Goal: Task Accomplishment & Management: Use online tool/utility

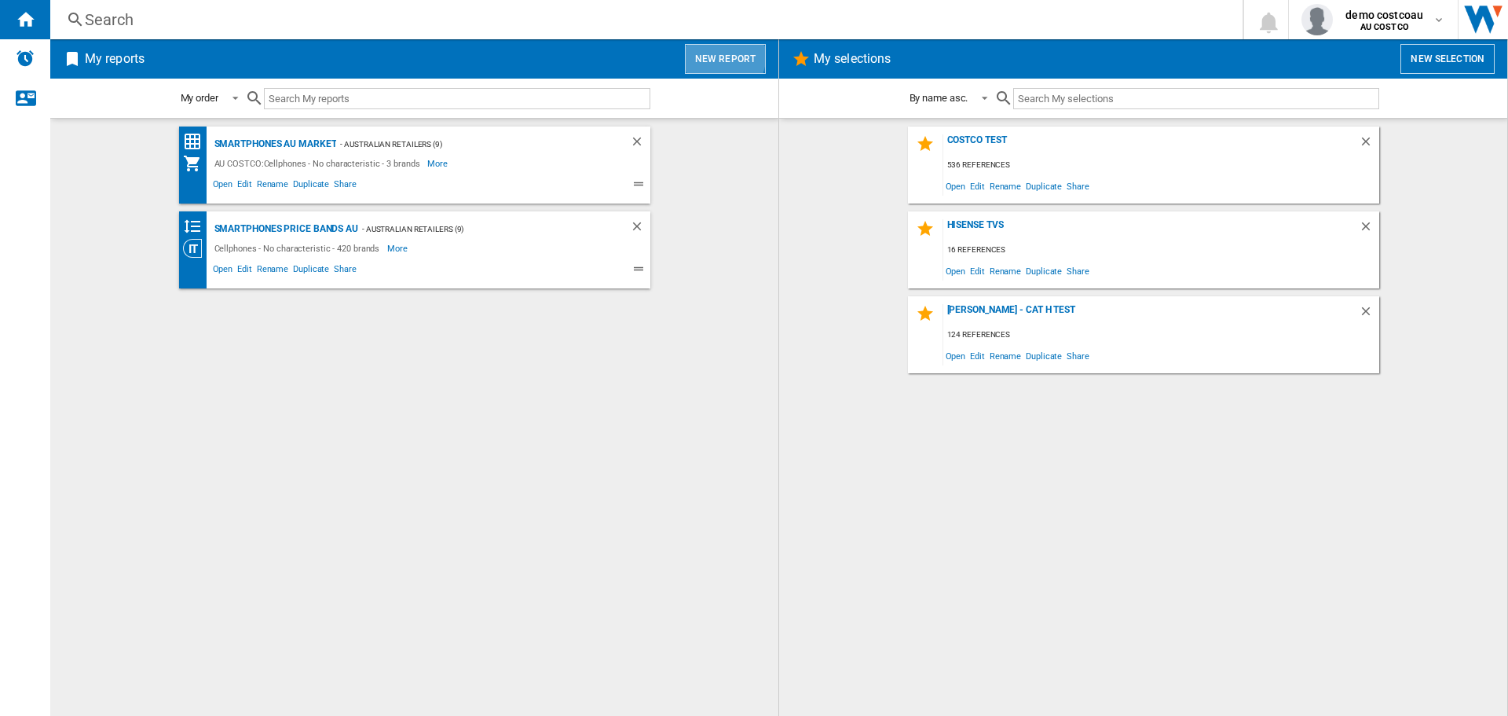
click at [709, 53] on button "New report" at bounding box center [725, 59] width 81 height 30
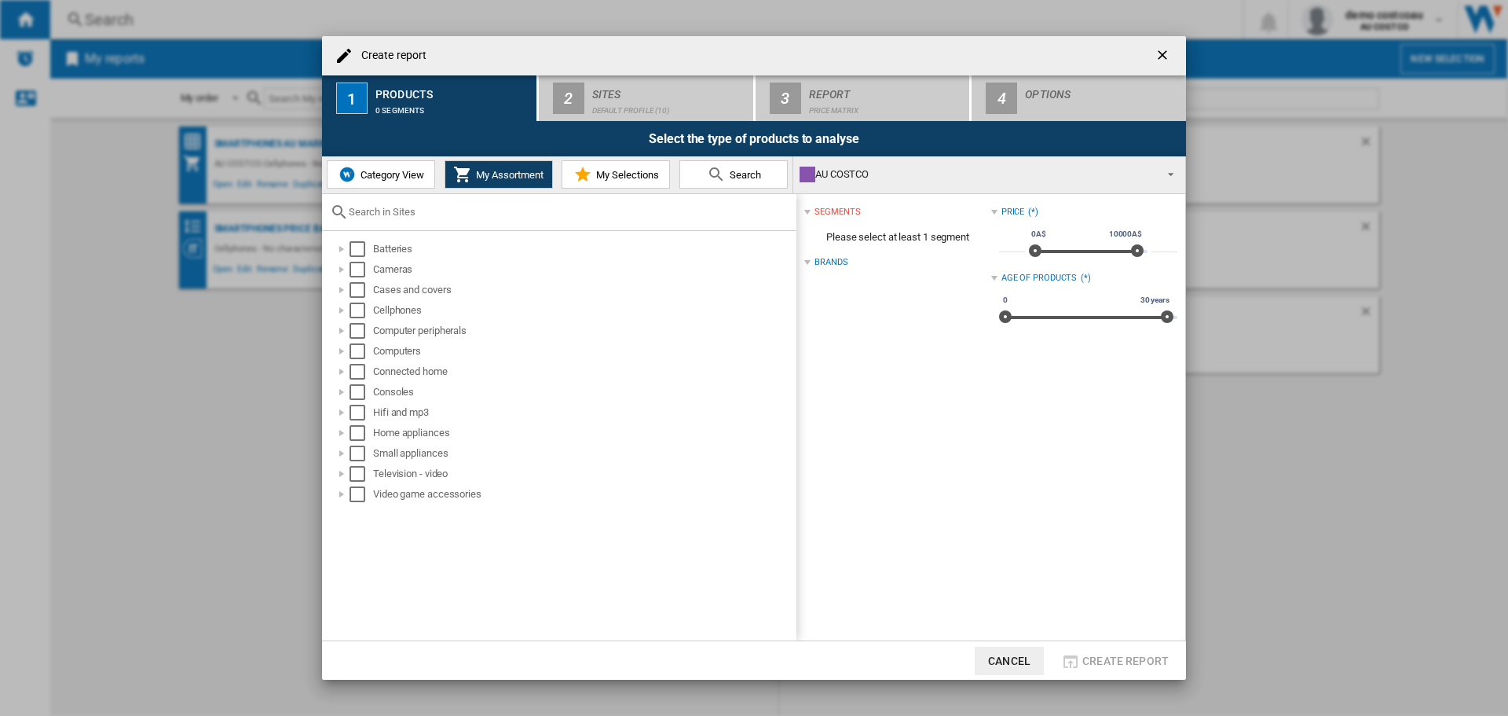
click at [613, 174] on span "My Selections" at bounding box center [625, 175] width 67 height 12
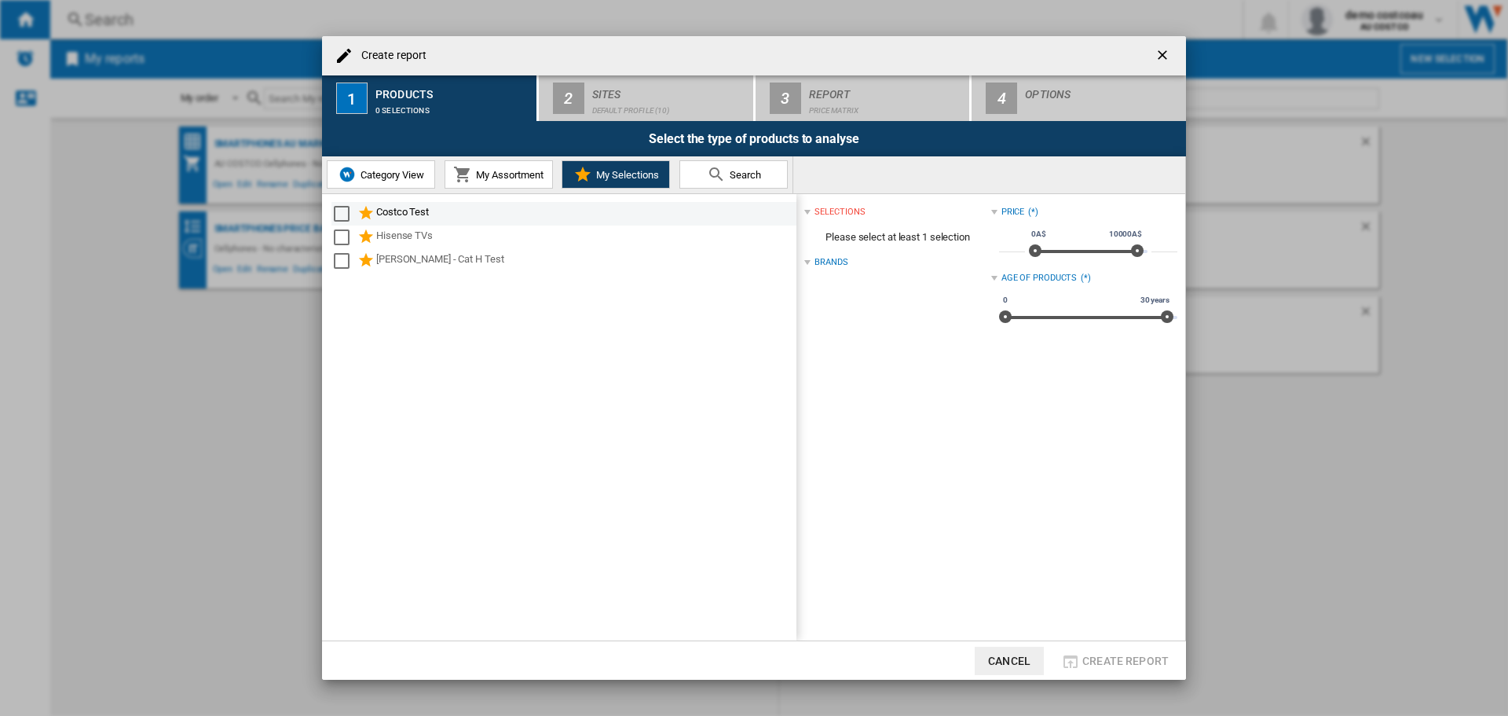
click at [346, 211] on div "Select" at bounding box center [342, 214] width 16 height 16
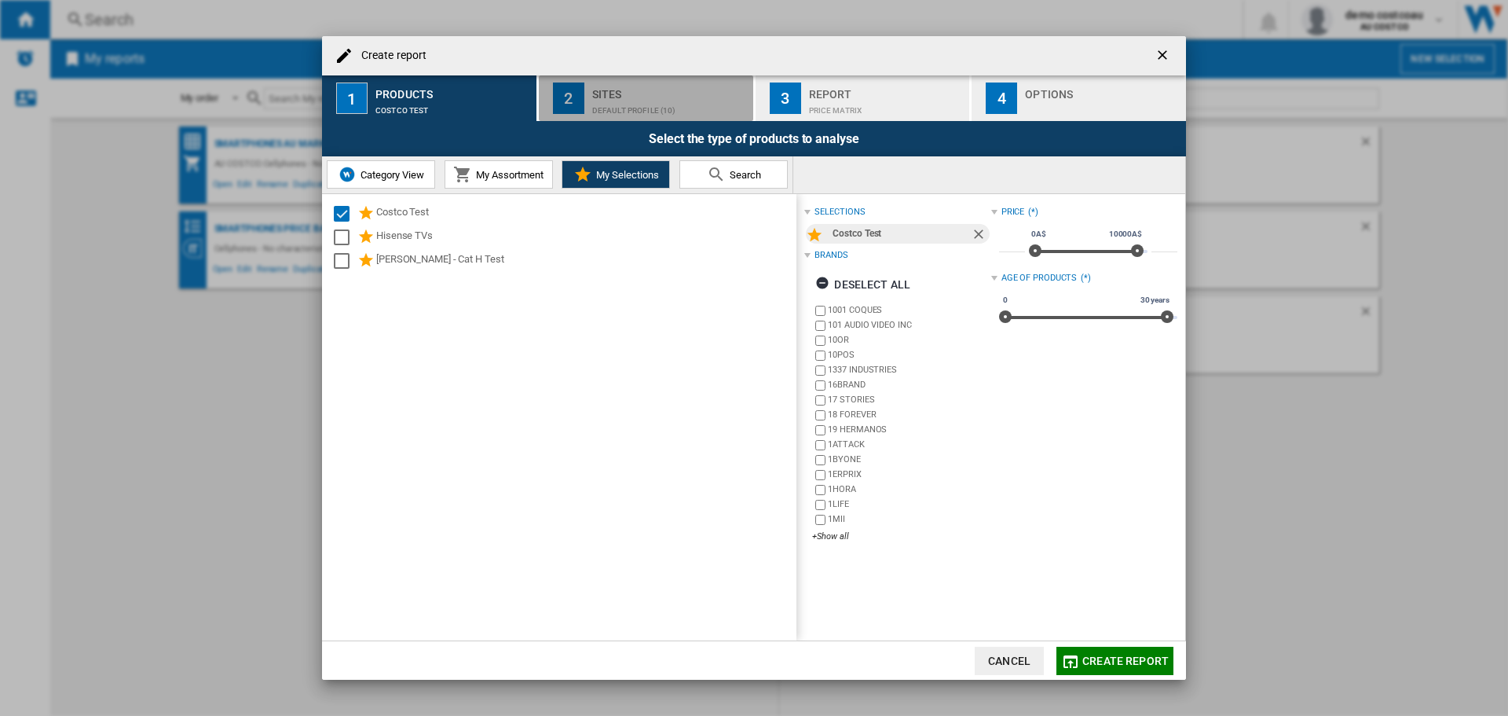
click at [661, 93] on div "Sites" at bounding box center [669, 90] width 155 height 16
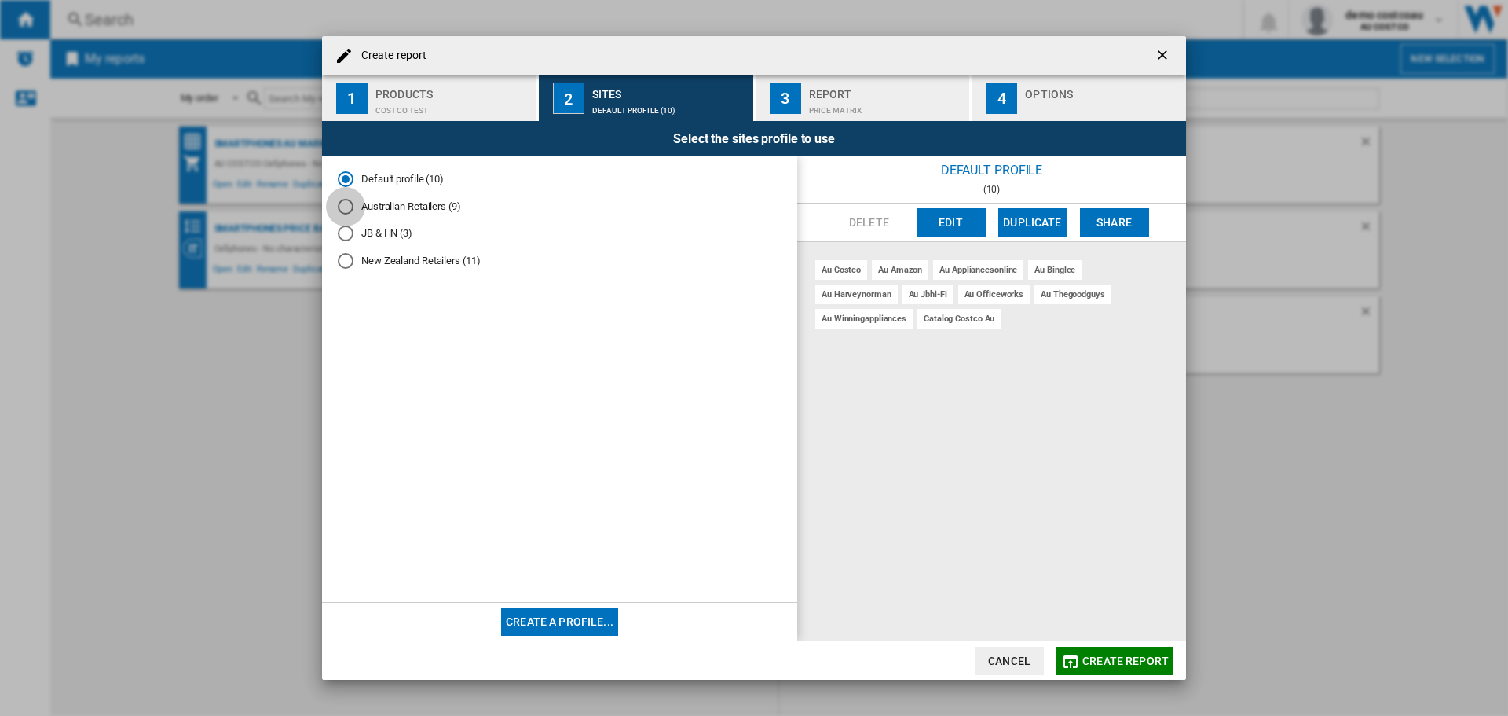
click at [344, 206] on div "Australian Retailers (9)" at bounding box center [346, 207] width 16 height 16
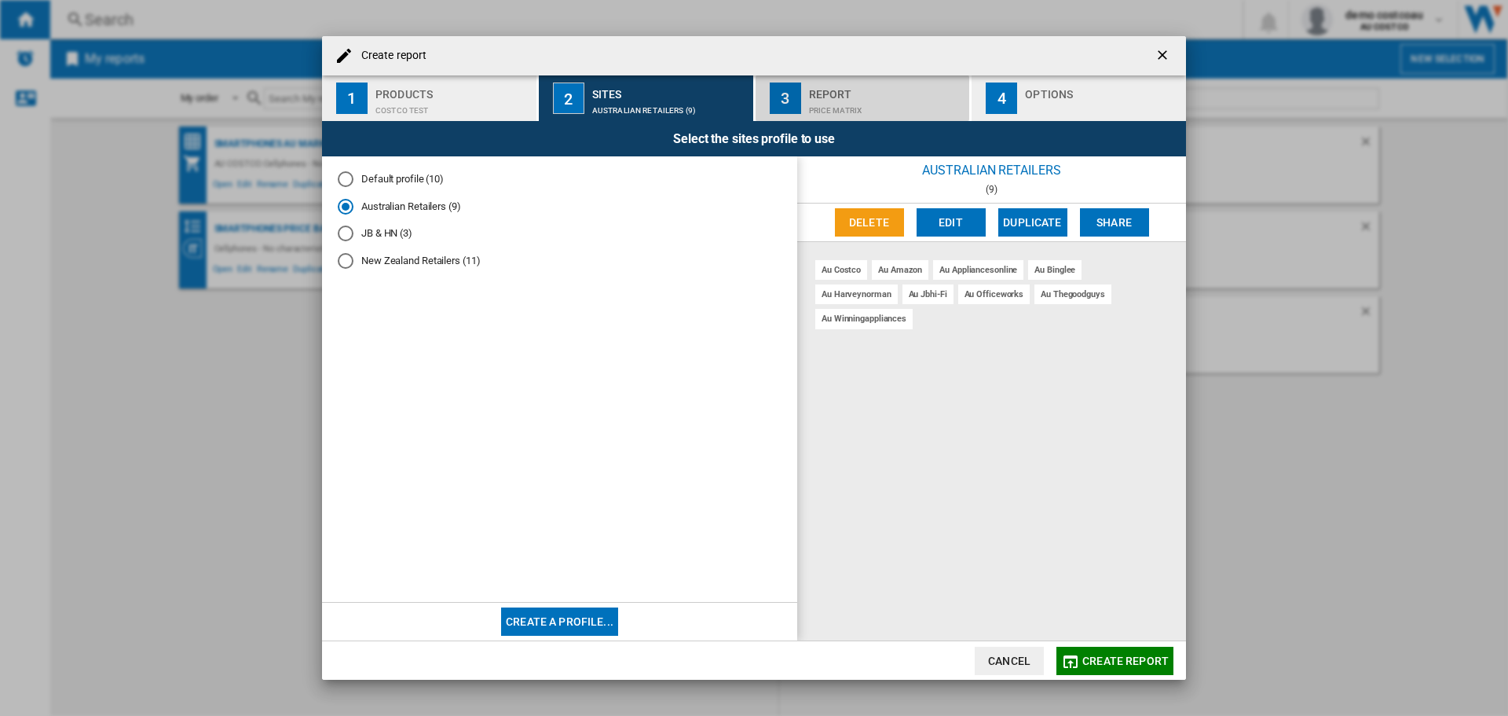
click at [906, 104] on div "Price Matrix" at bounding box center [886, 106] width 155 height 16
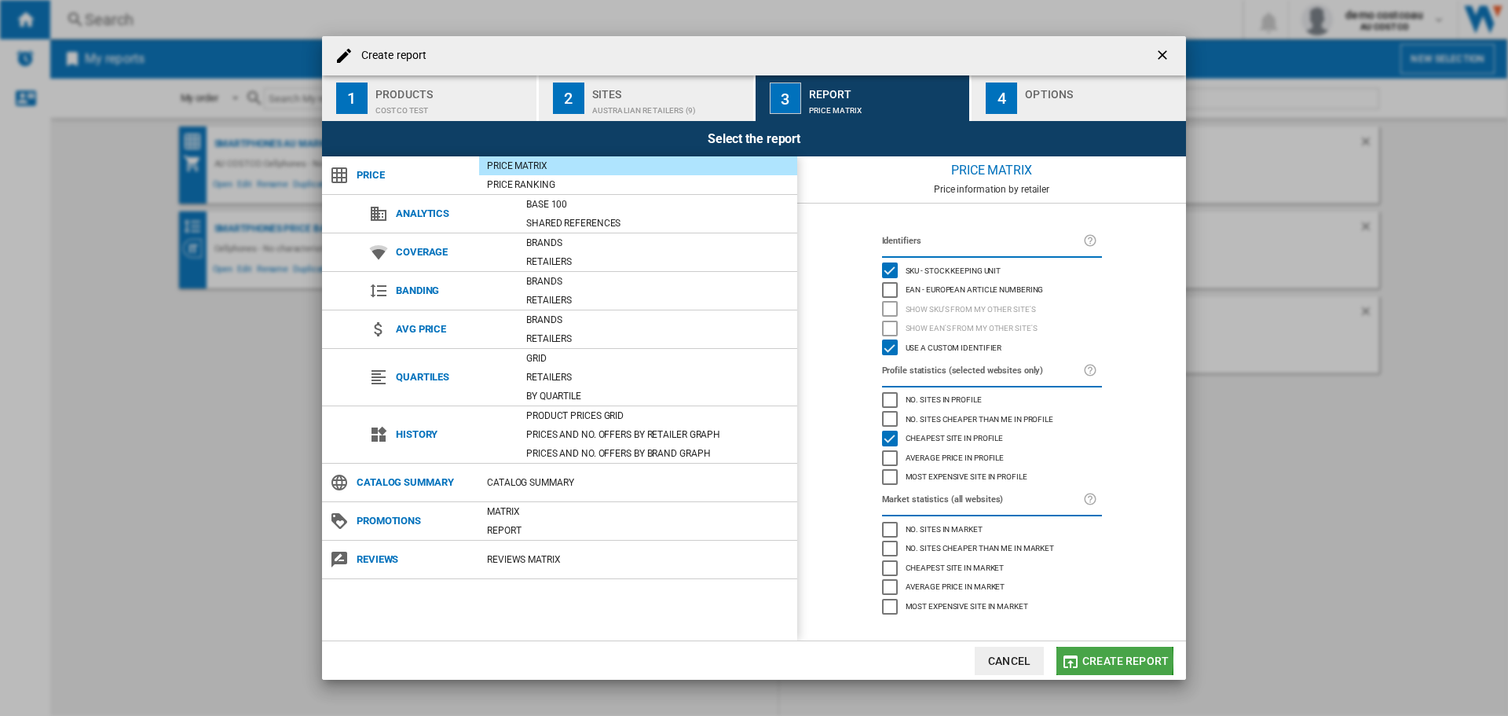
click at [1107, 660] on span "Create report" at bounding box center [1126, 660] width 86 height 13
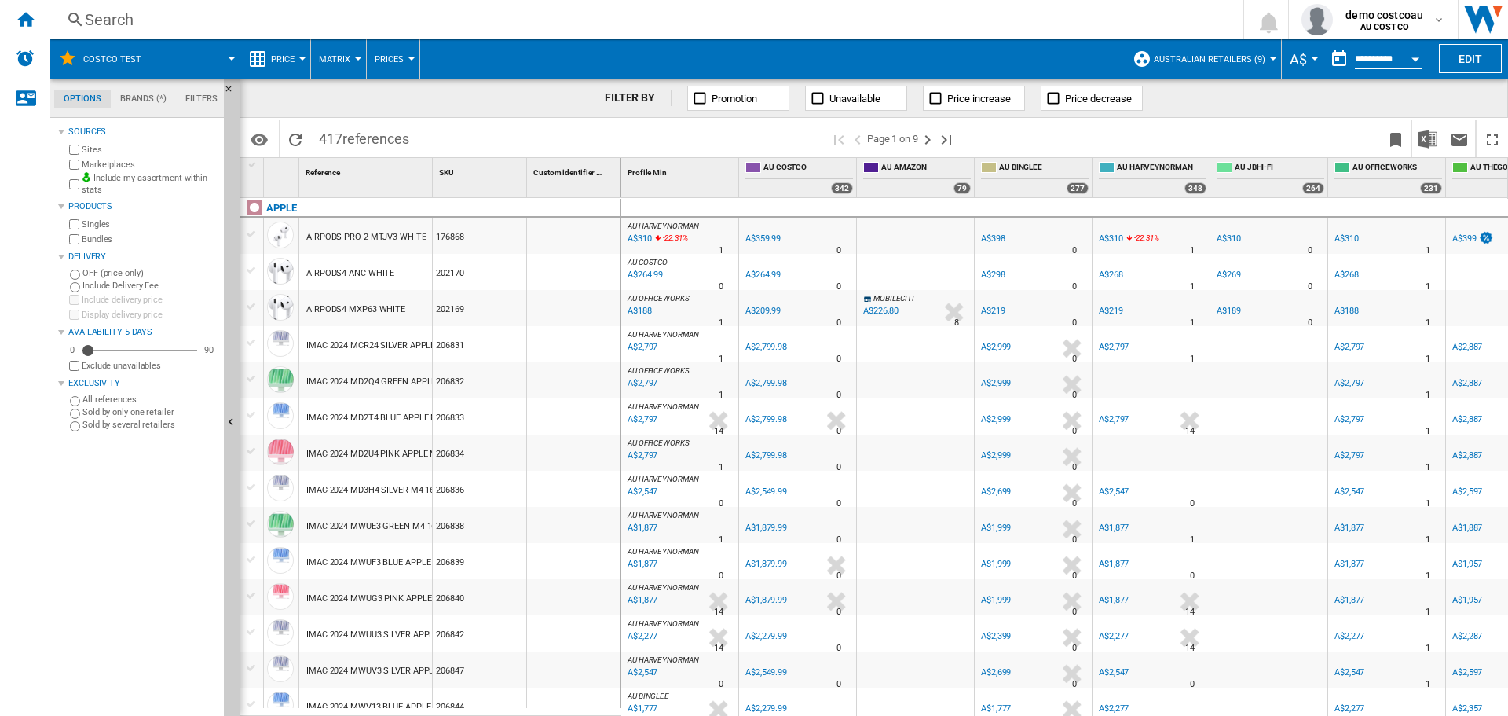
click at [207, 57] on span at bounding box center [197, 58] width 68 height 39
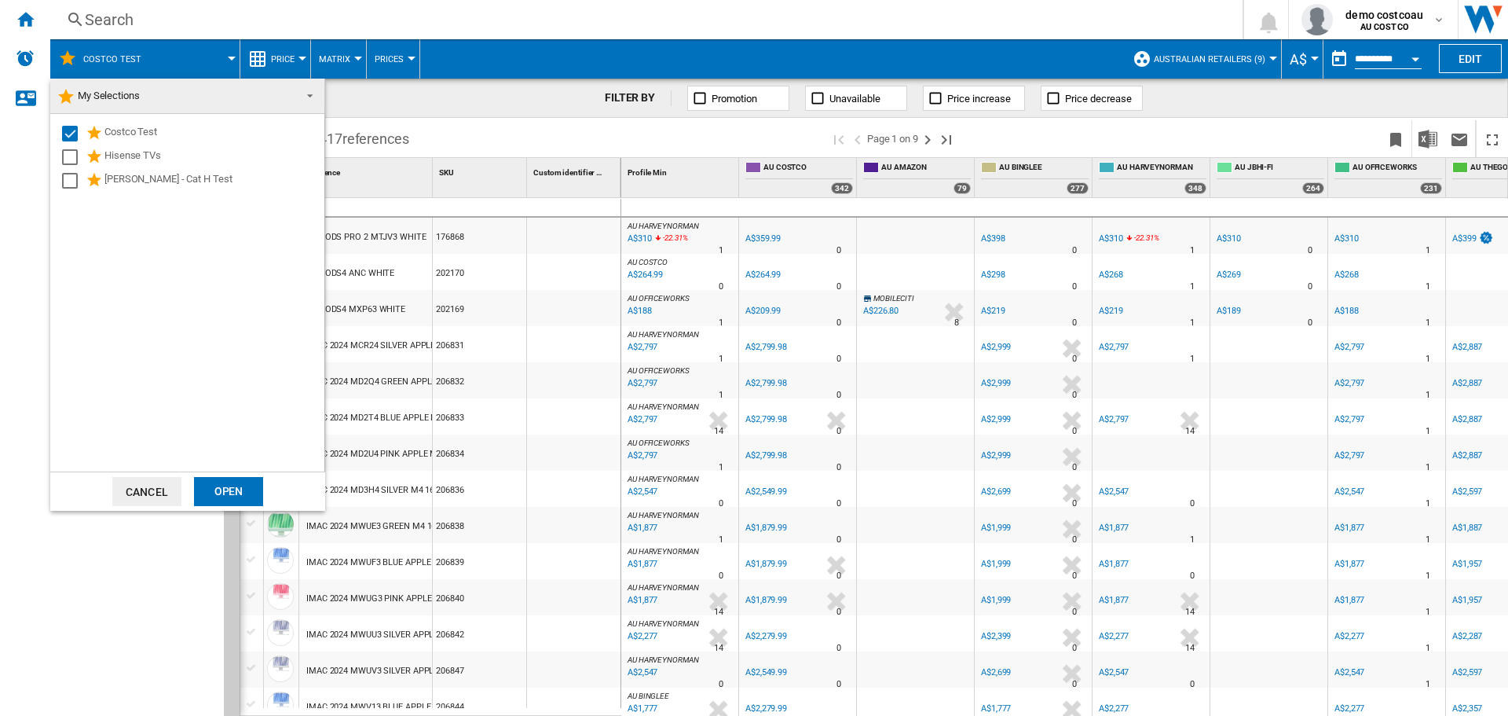
click at [22, 24] on md-backdrop at bounding box center [754, 358] width 1508 height 716
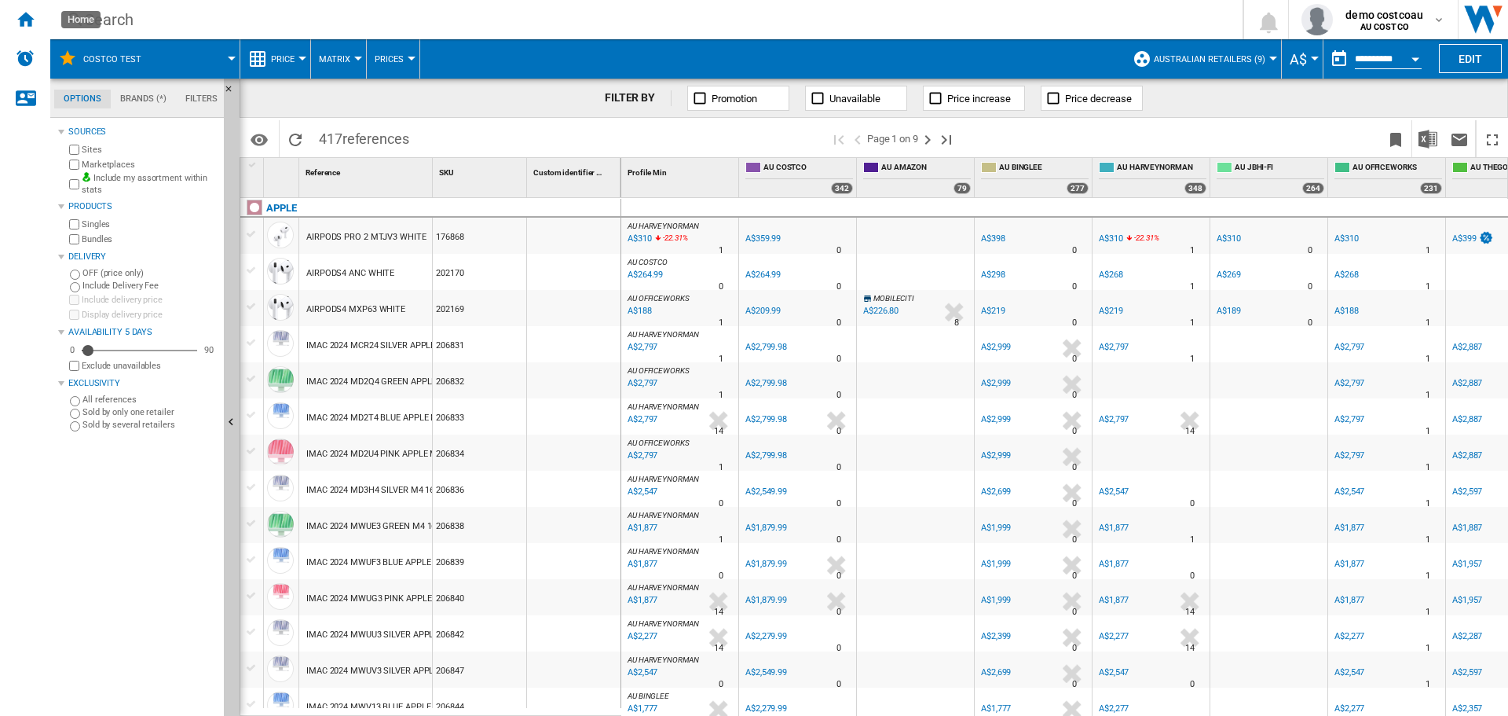
click at [22, 24] on ng-md-icon "Home" at bounding box center [25, 18] width 19 height 19
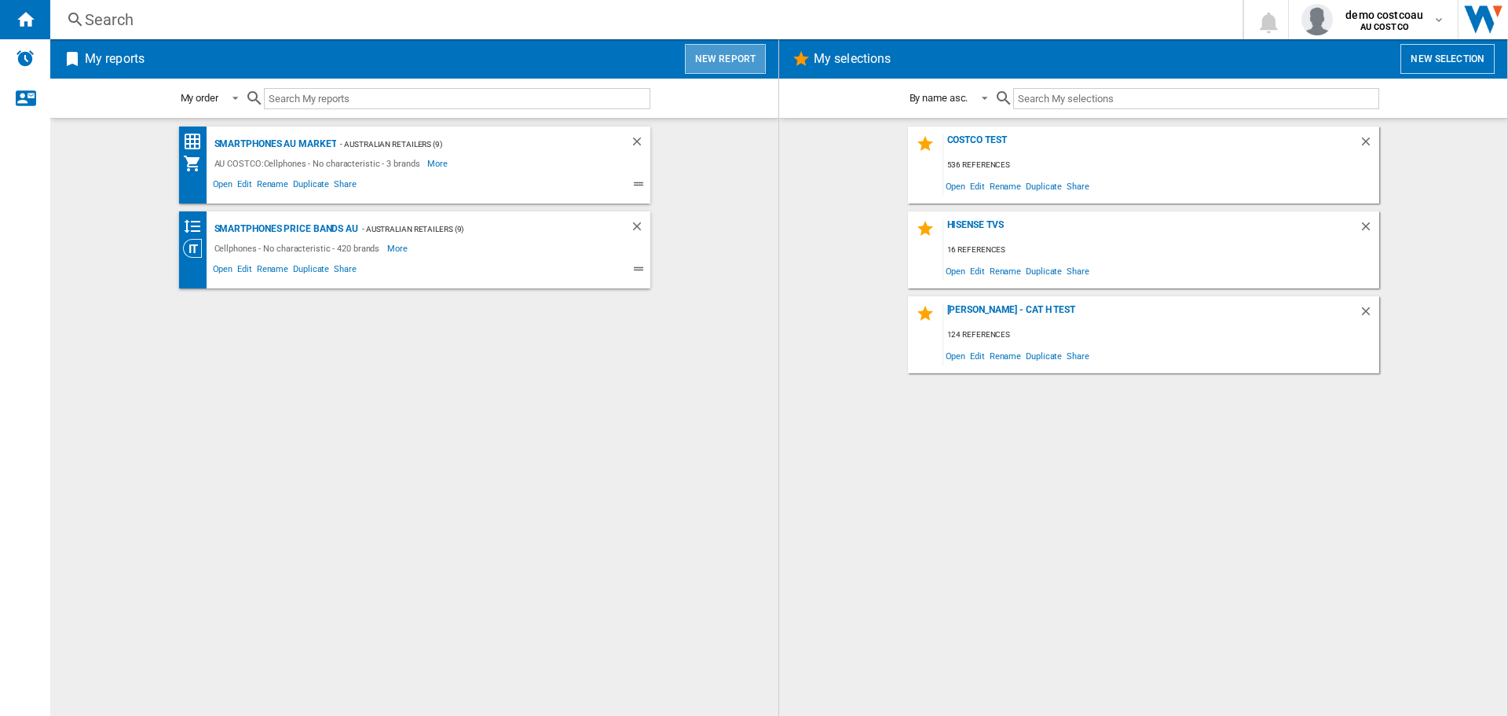
click at [735, 70] on button "New report" at bounding box center [725, 59] width 81 height 30
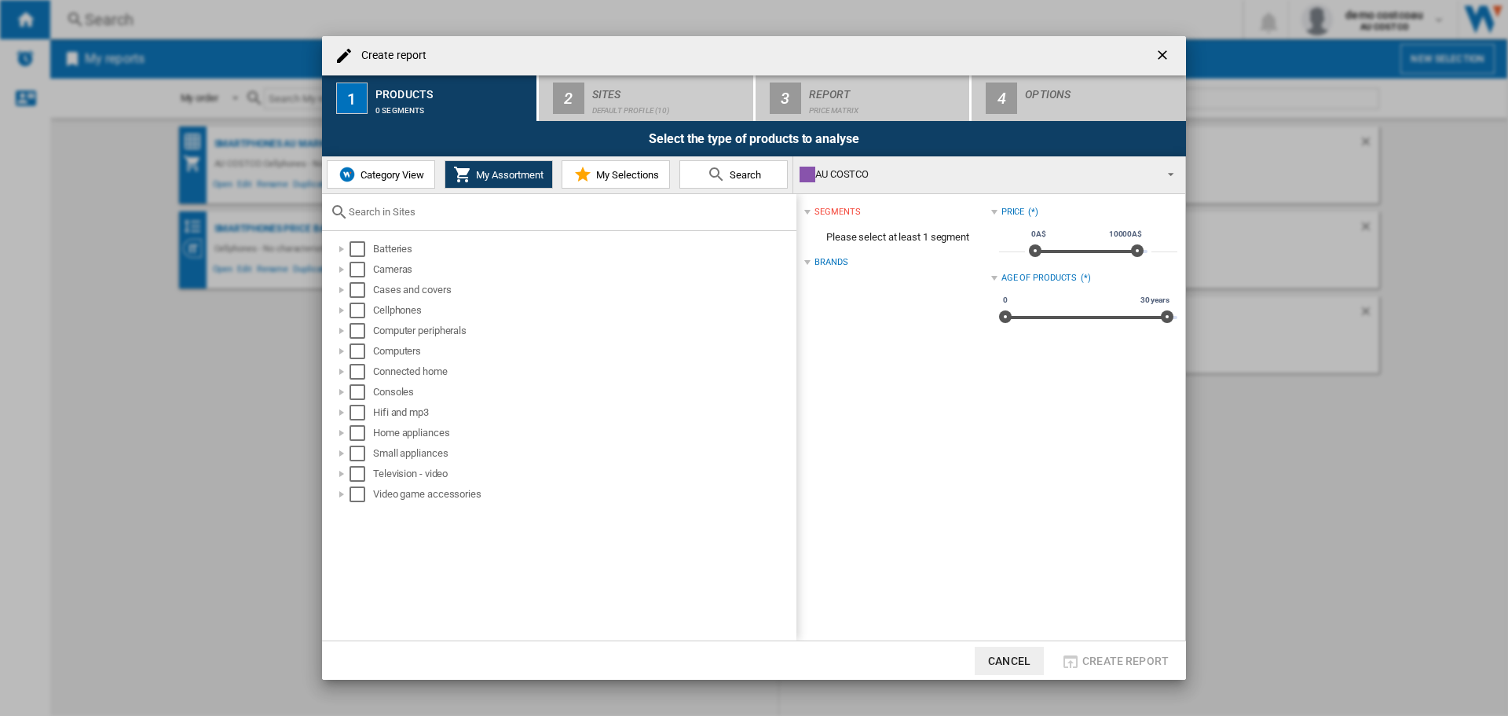
click at [589, 183] on md-icon "Create report ..." at bounding box center [582, 174] width 19 height 19
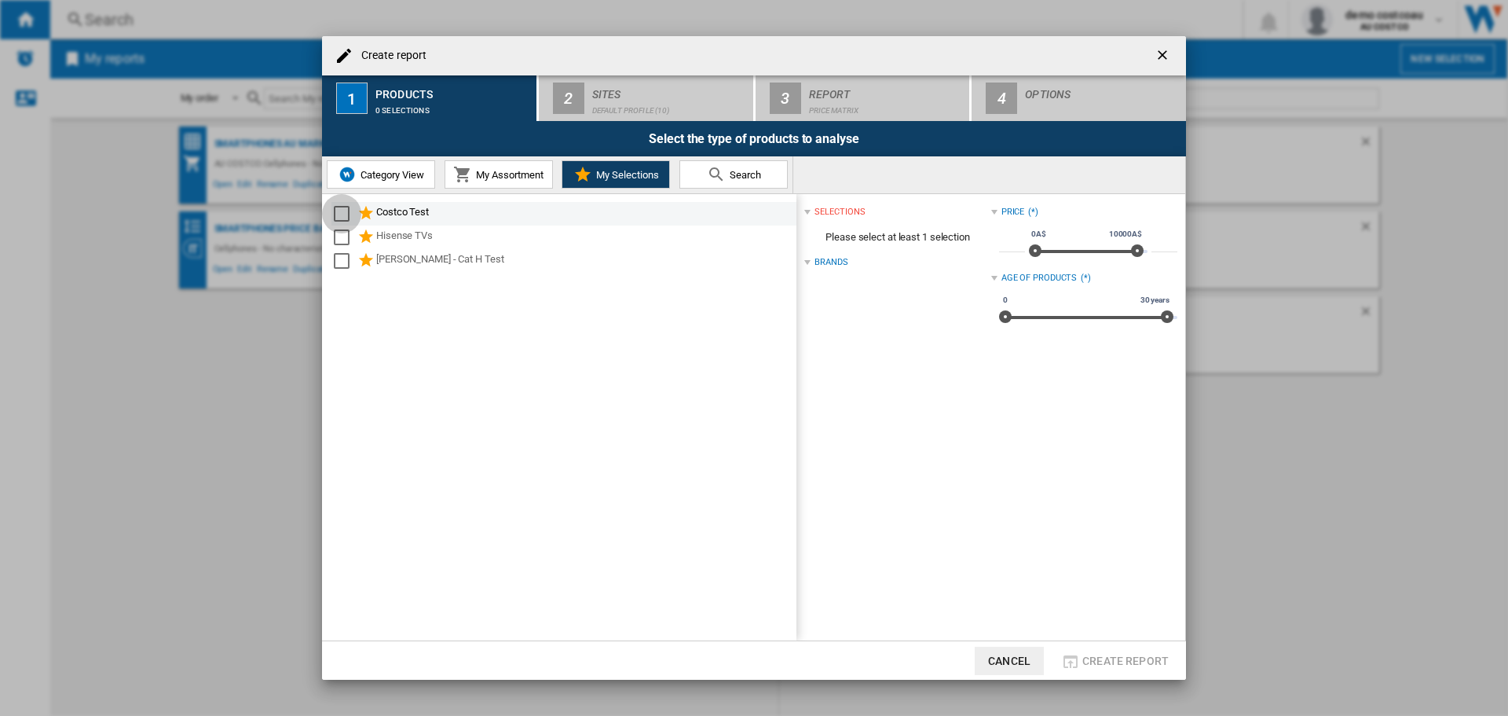
click at [338, 213] on div "Select" at bounding box center [342, 214] width 16 height 16
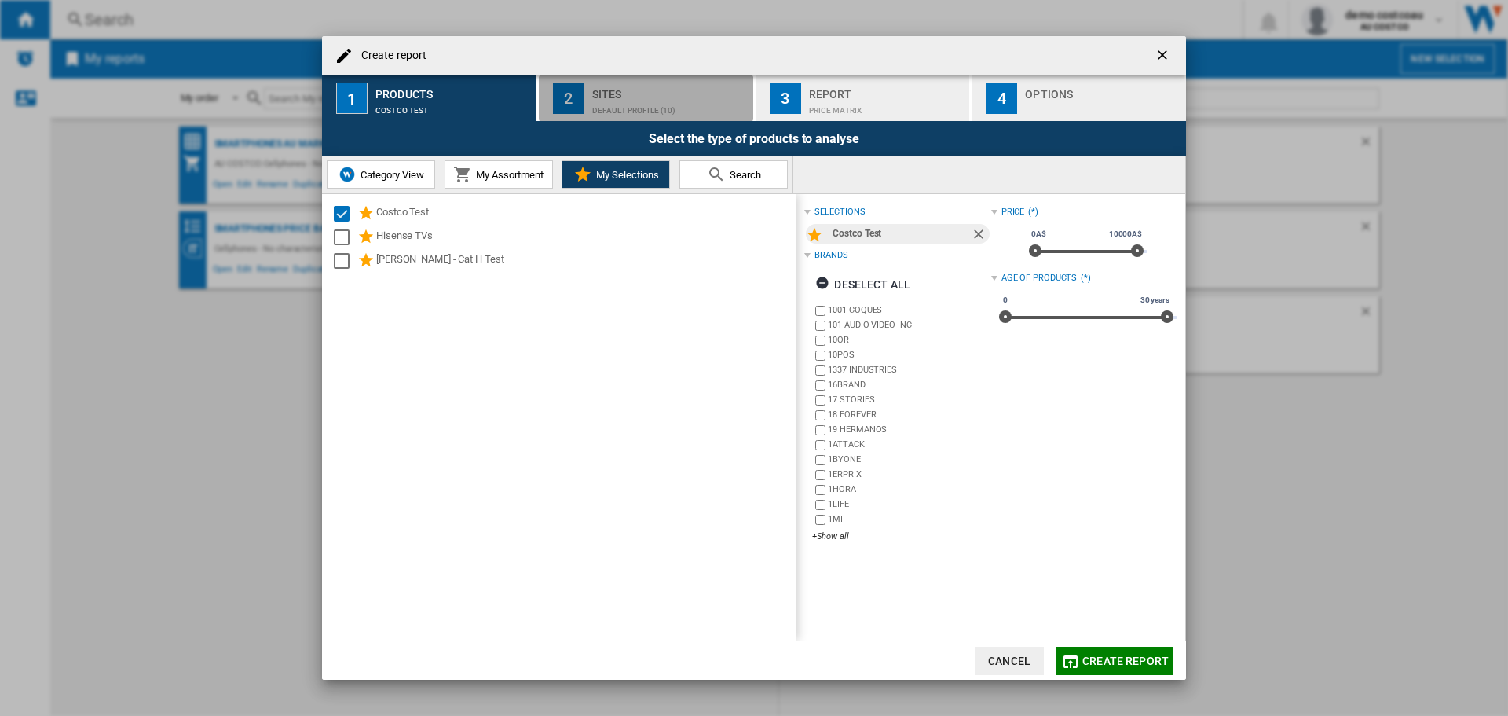
click at [617, 107] on div "Default profile (10)" at bounding box center [669, 106] width 155 height 16
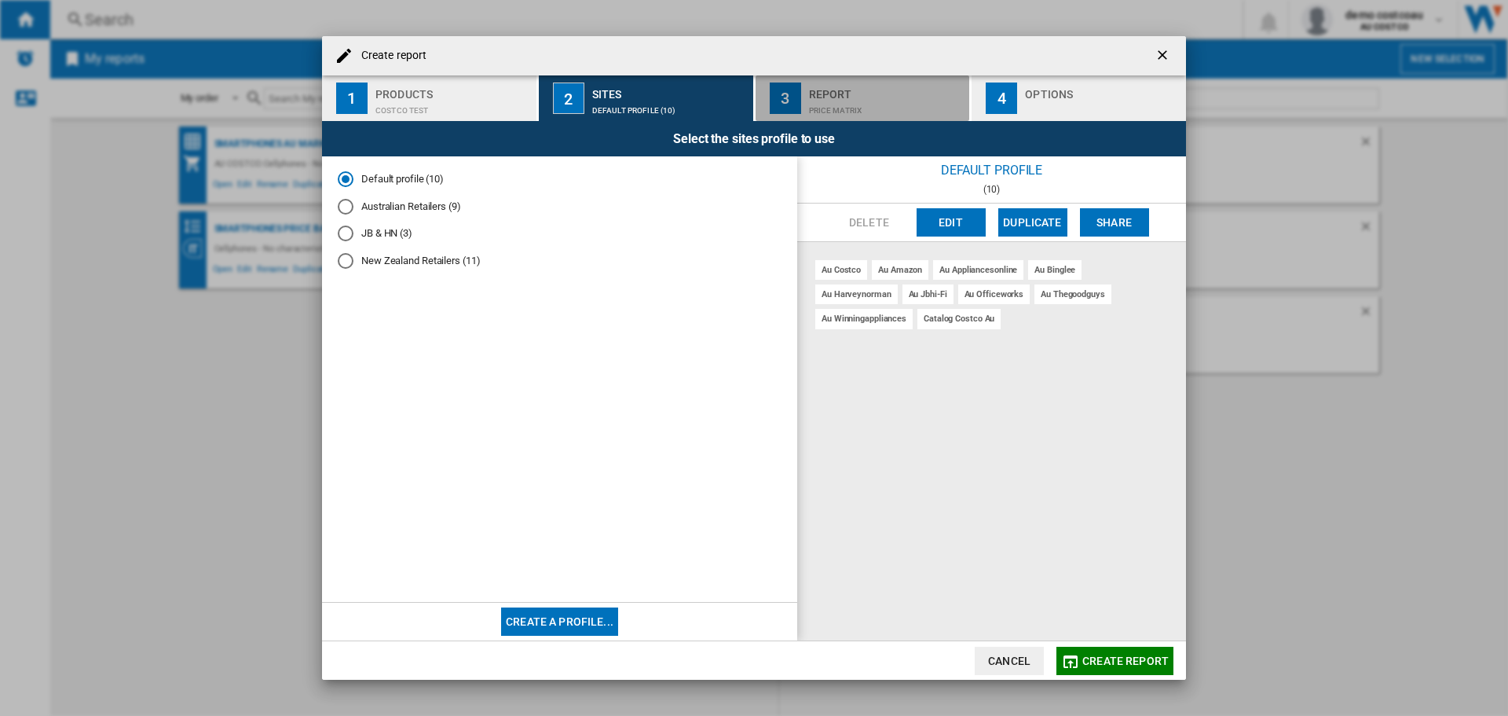
click at [851, 106] on div "Price Matrix" at bounding box center [886, 106] width 155 height 16
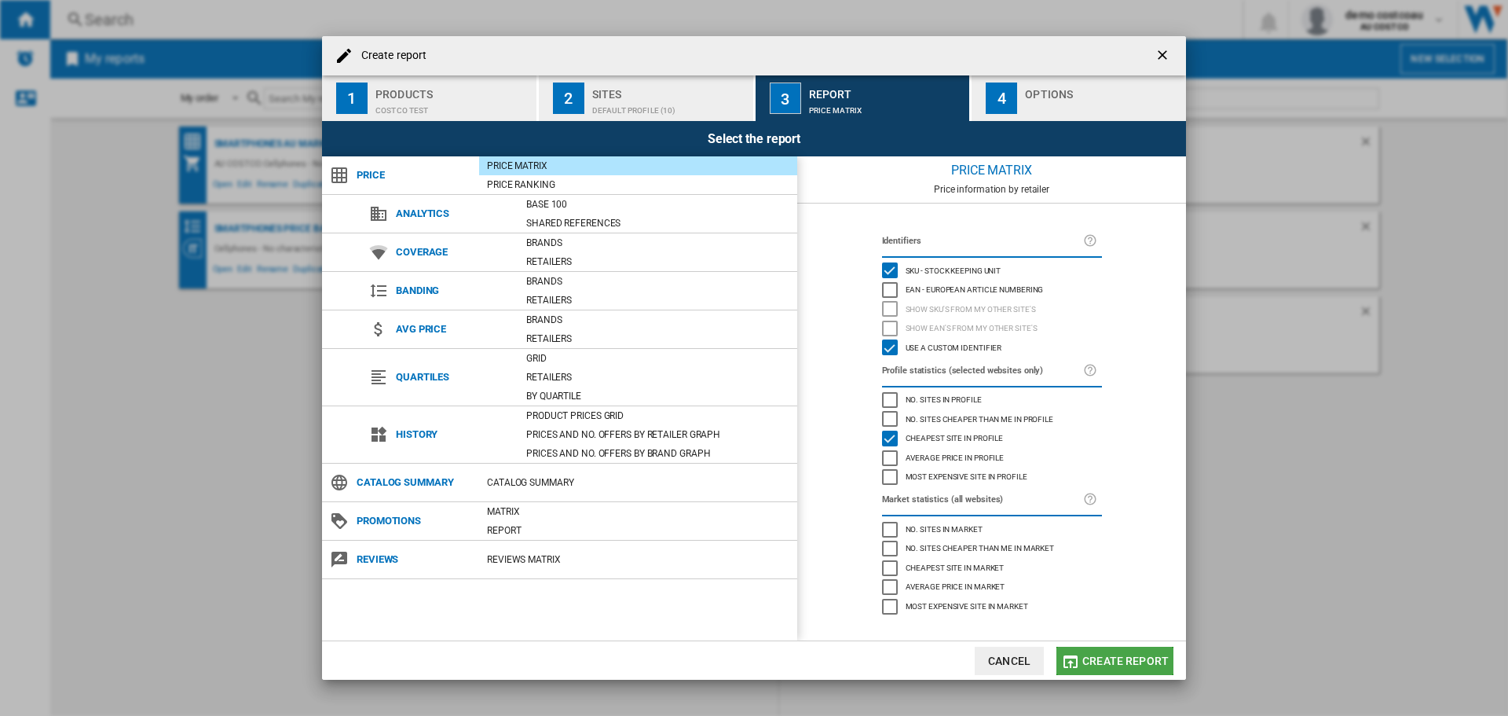
click at [1119, 658] on span "Create report" at bounding box center [1126, 660] width 86 height 13
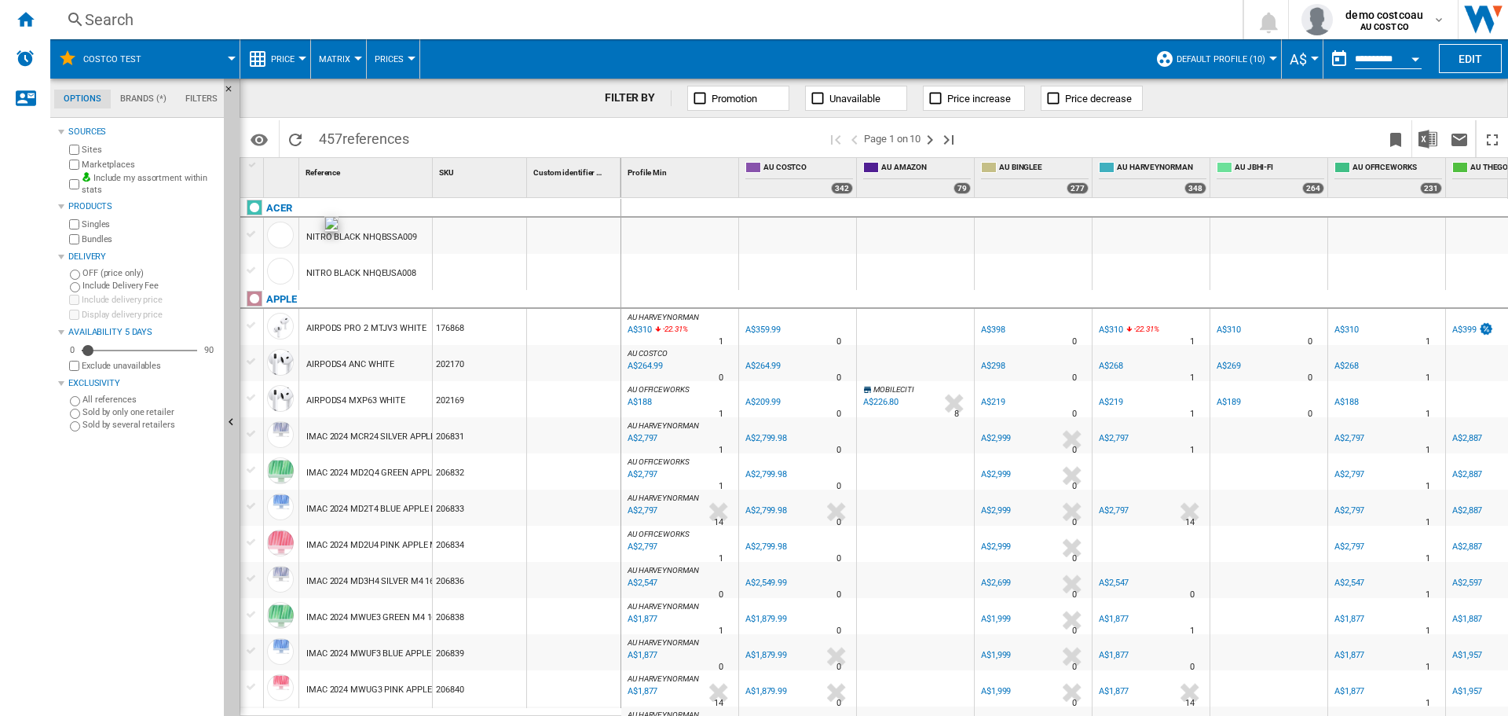
click at [276, 240] on div at bounding box center [280, 235] width 27 height 27
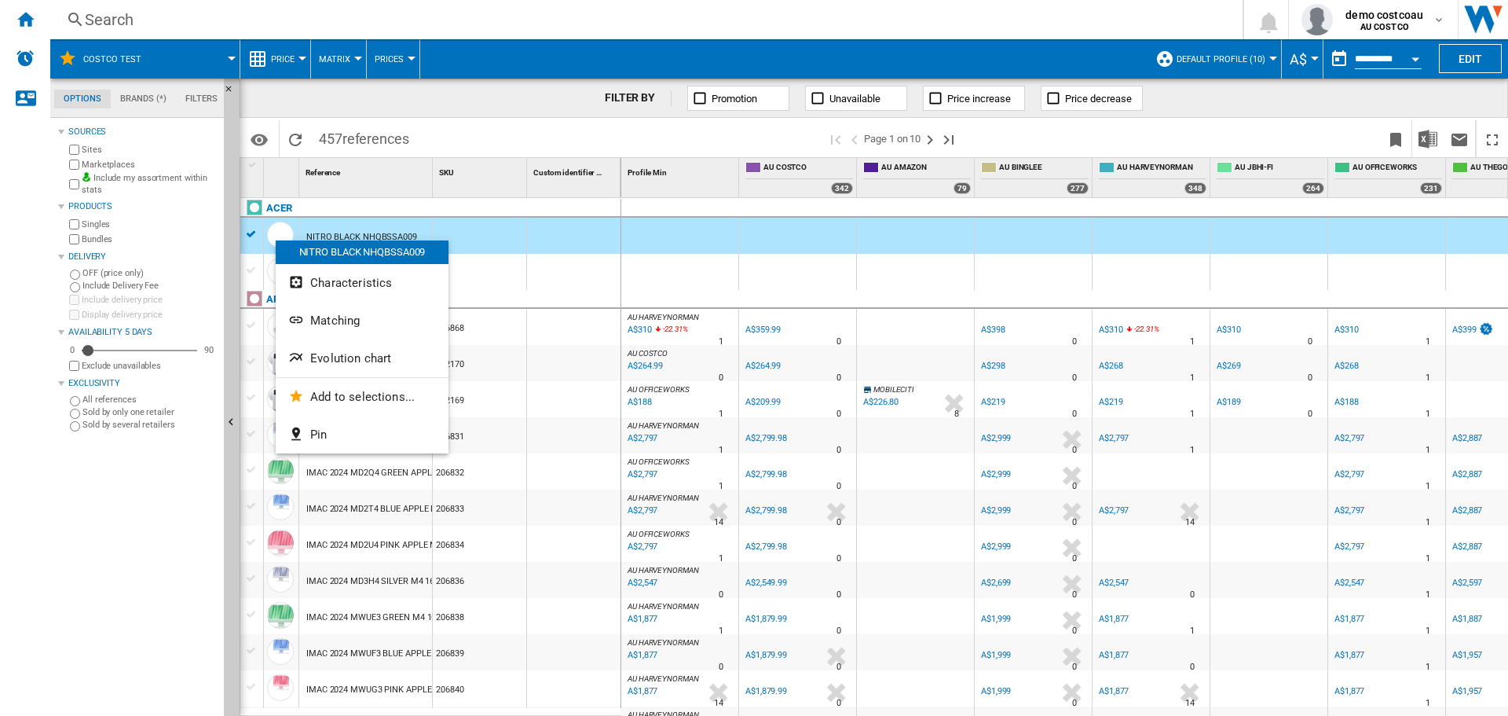
click at [248, 233] on div at bounding box center [754, 358] width 1508 height 716
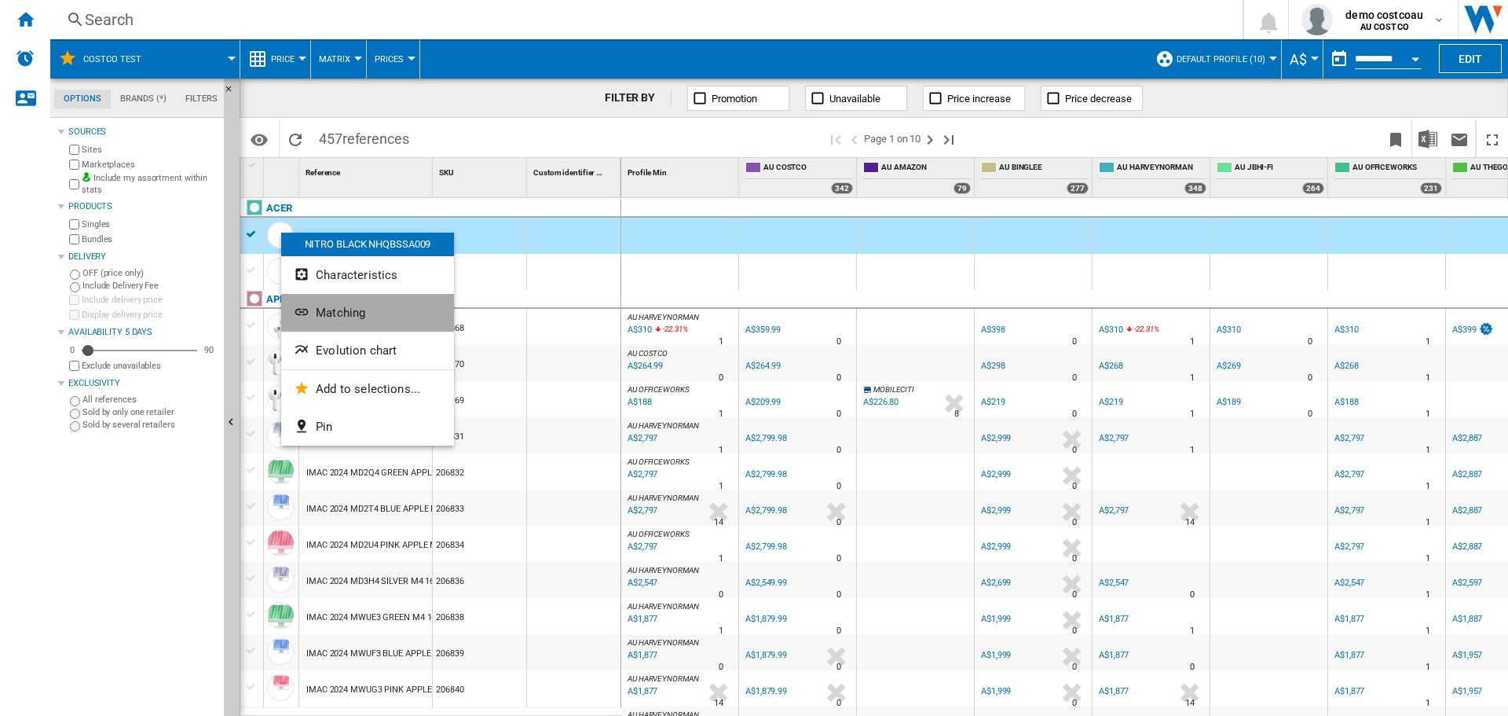
click at [334, 313] on span "Matching" at bounding box center [340, 313] width 49 height 14
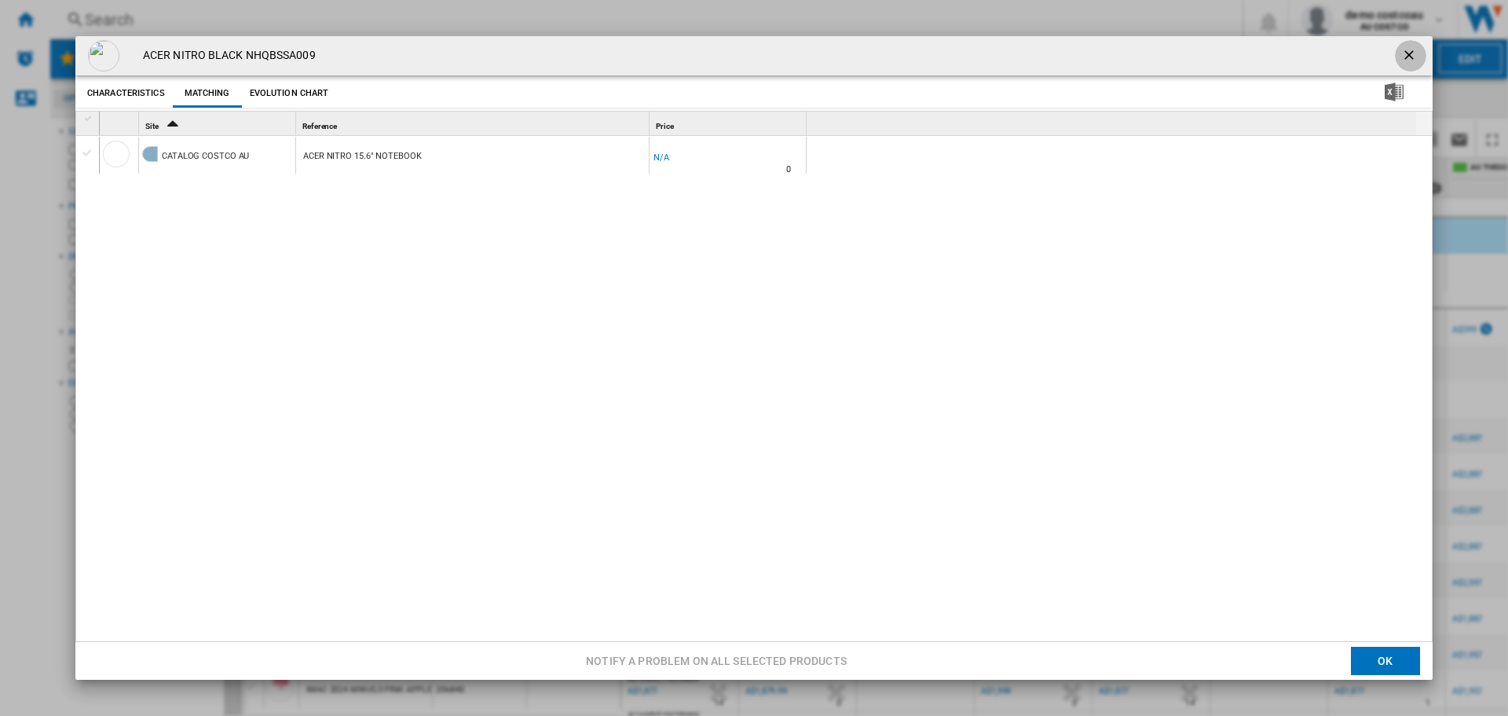
click at [1402, 55] on ng-md-icon "getI18NText('BUTTONS.CLOSE_DIALOG')" at bounding box center [1411, 56] width 19 height 19
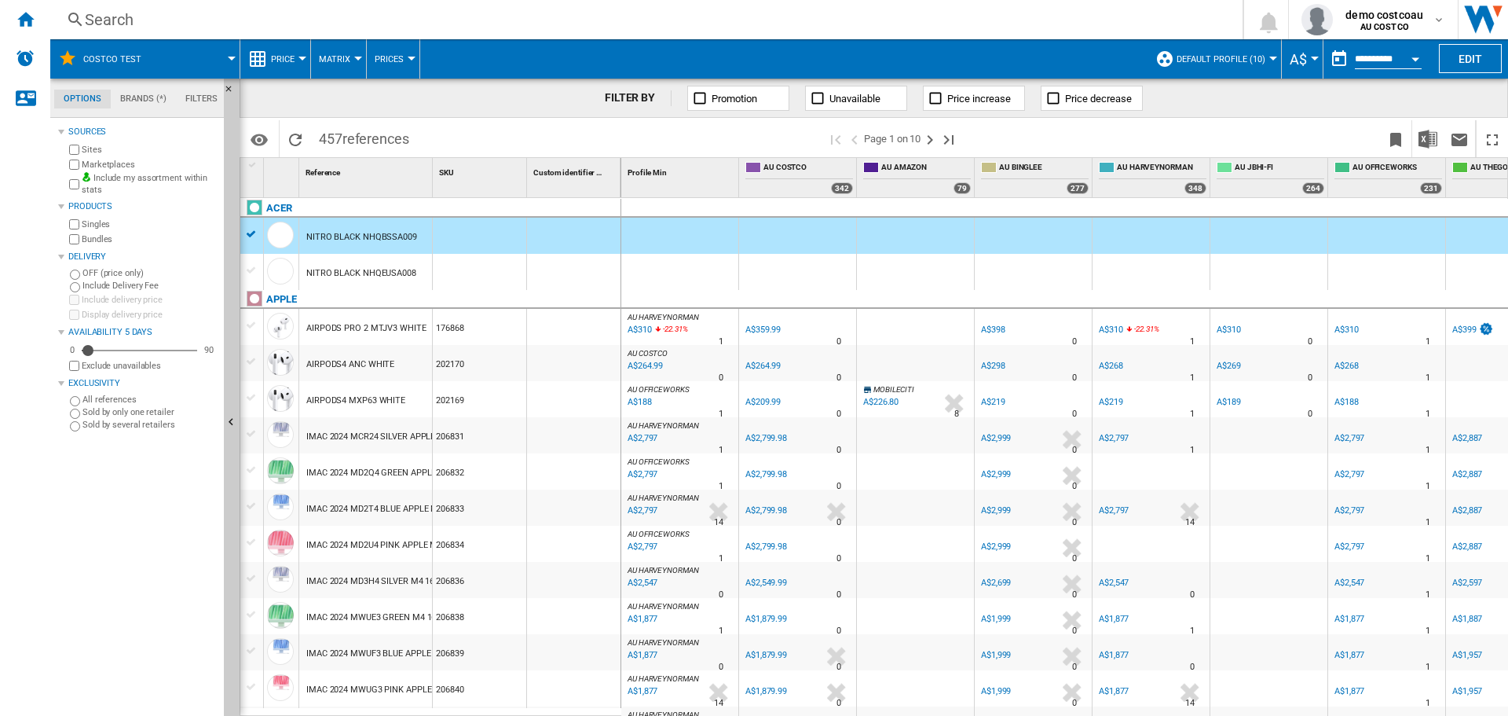
click at [295, 55] on button "Price" at bounding box center [286, 58] width 31 height 39
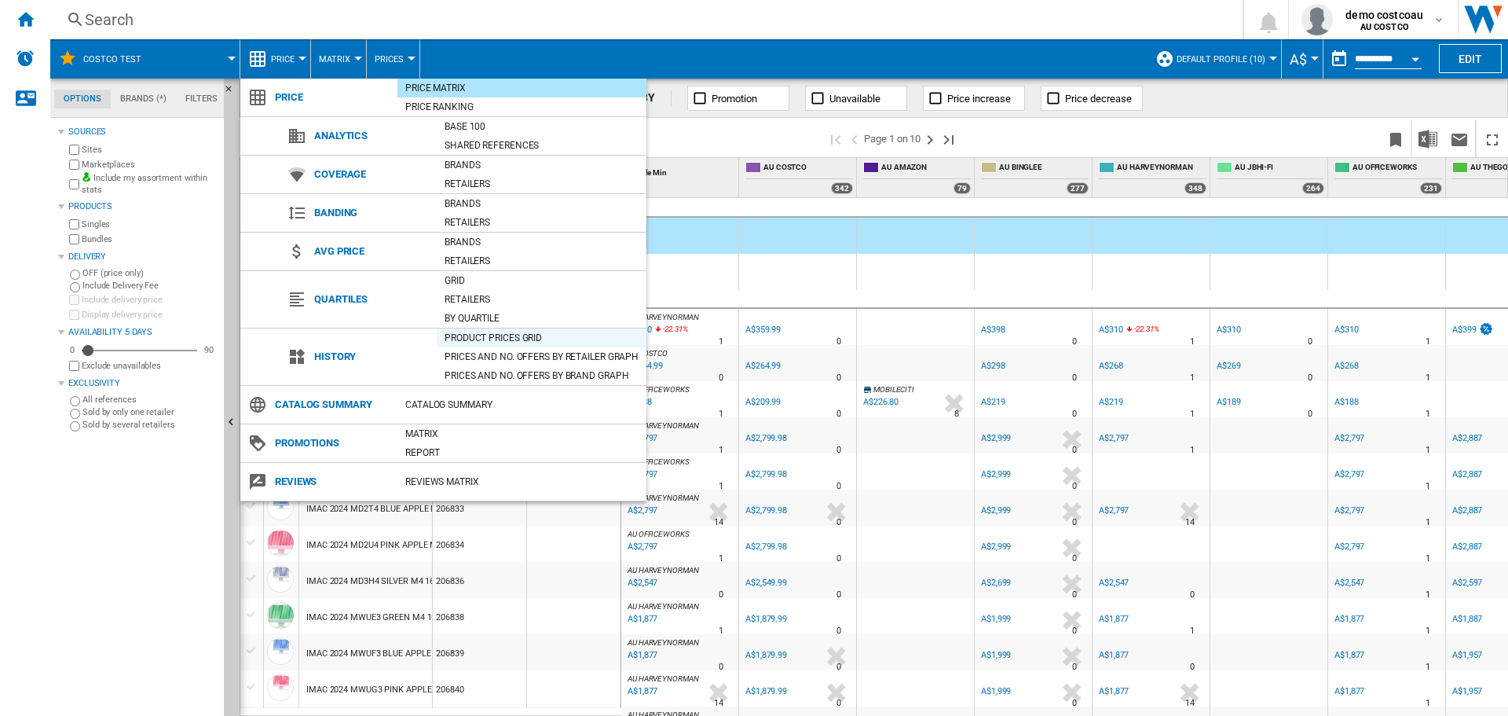
click at [499, 335] on div "Product prices grid" at bounding box center [542, 338] width 210 height 16
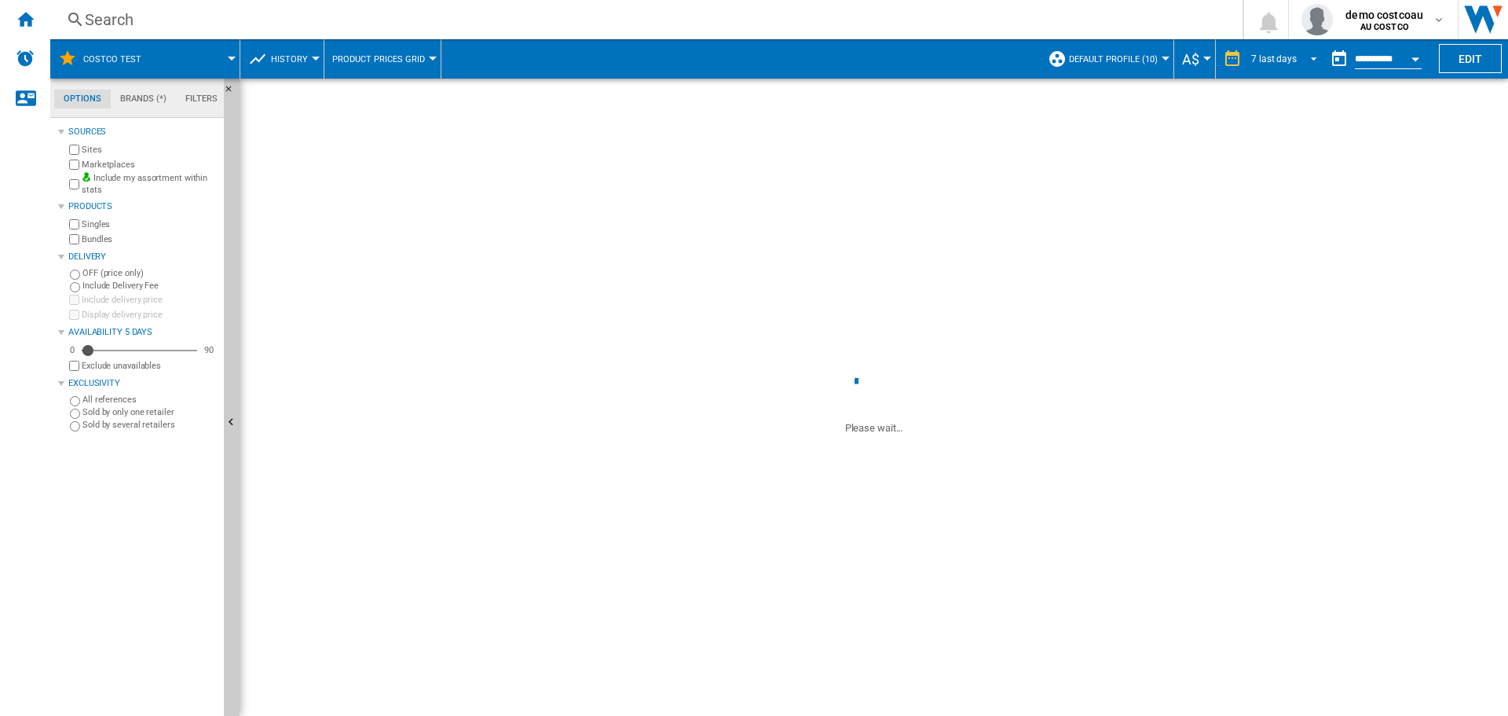
click at [1306, 60] on span "REPORTS.WIZARD.STEPS.REPORT.STEPS.REPORT_OPTIONS.PERIOD: 7 last days" at bounding box center [1309, 57] width 19 height 14
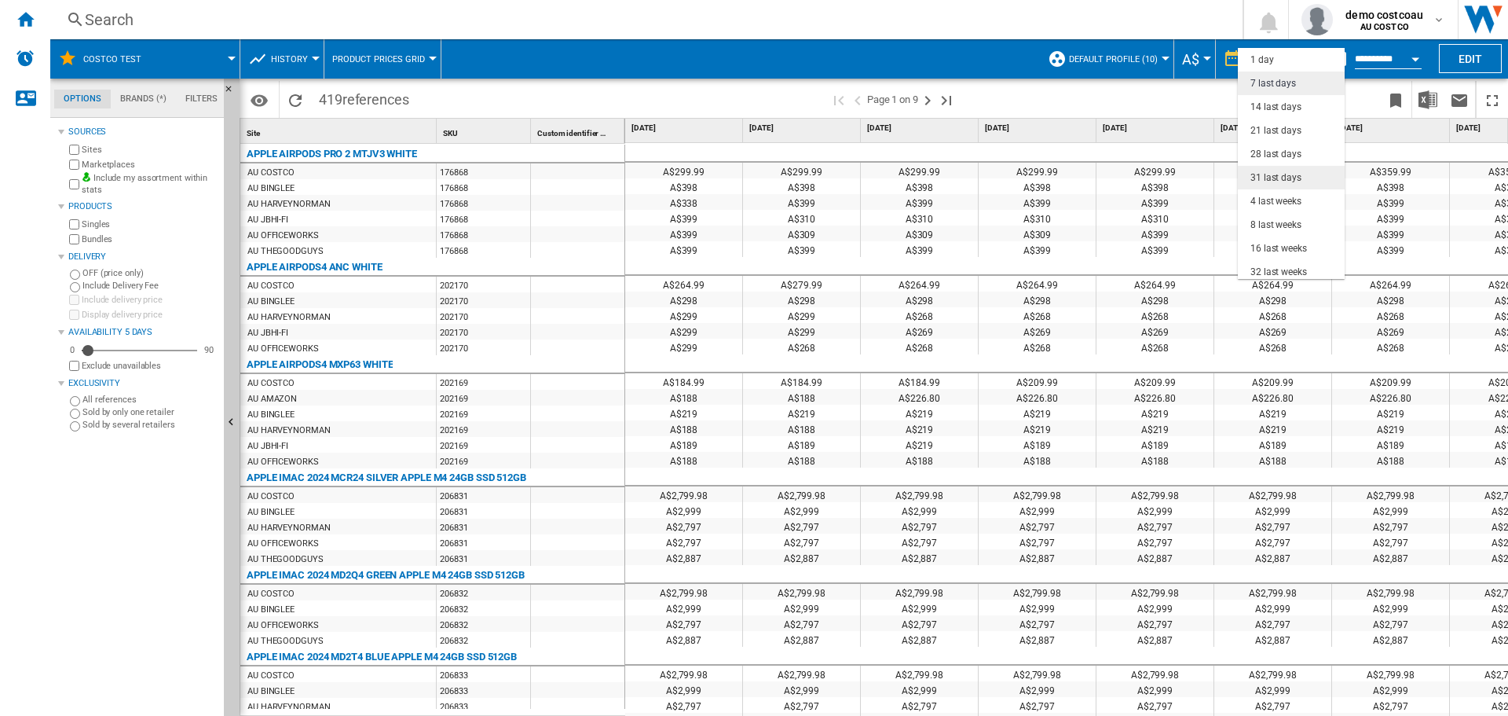
scroll to position [24, 0]
click at [1270, 151] on div "31 last days" at bounding box center [1276, 154] width 51 height 13
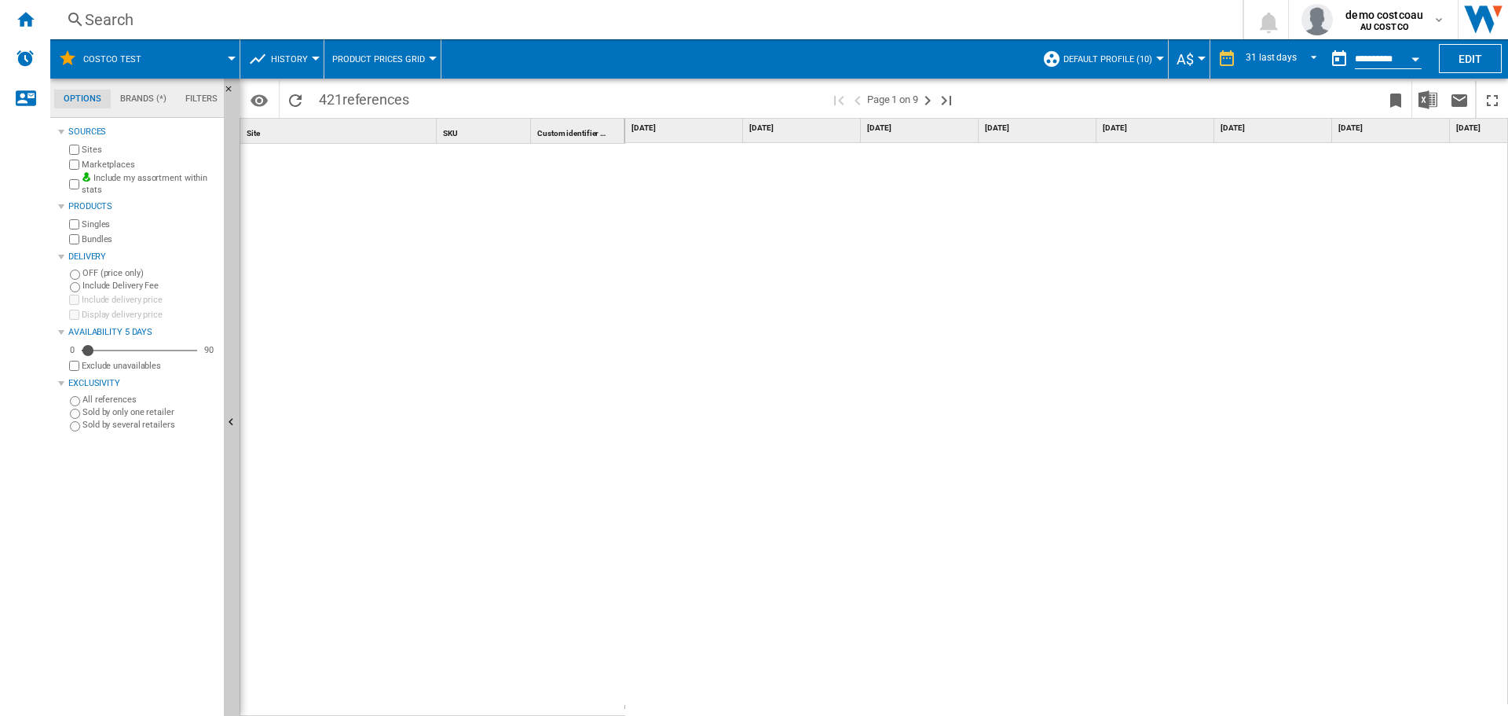
scroll to position [1911, 0]
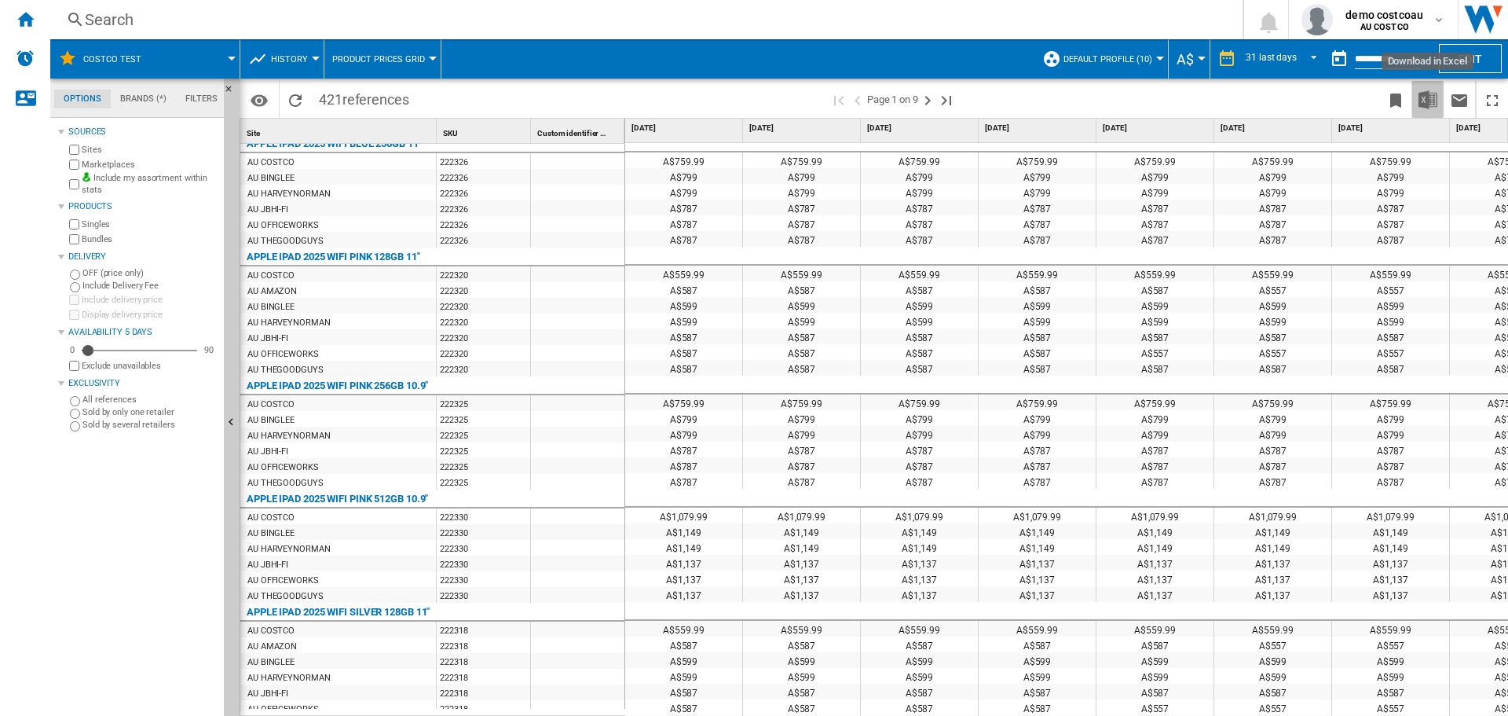
click at [1420, 104] on img "Download in Excel" at bounding box center [1428, 99] width 19 height 19
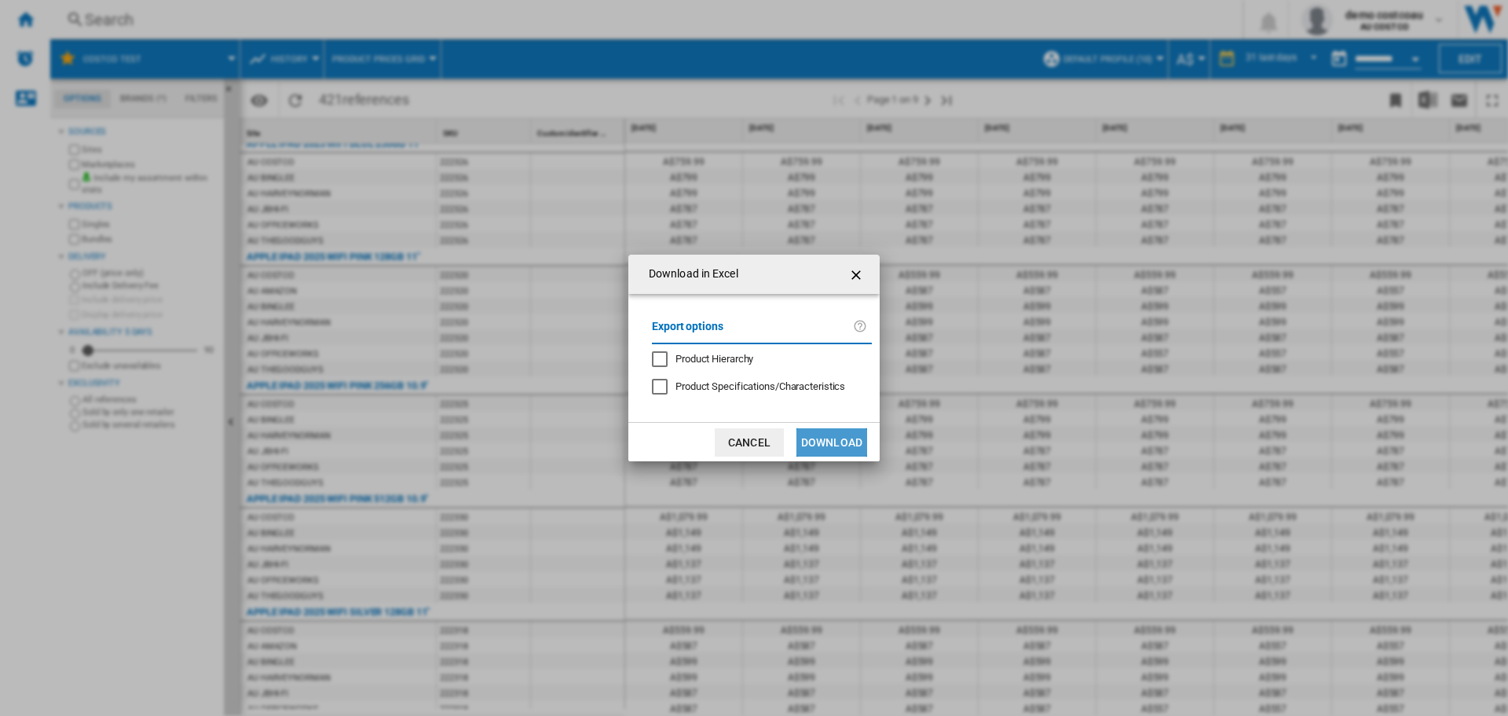
click at [841, 445] on button "Download" at bounding box center [832, 442] width 71 height 28
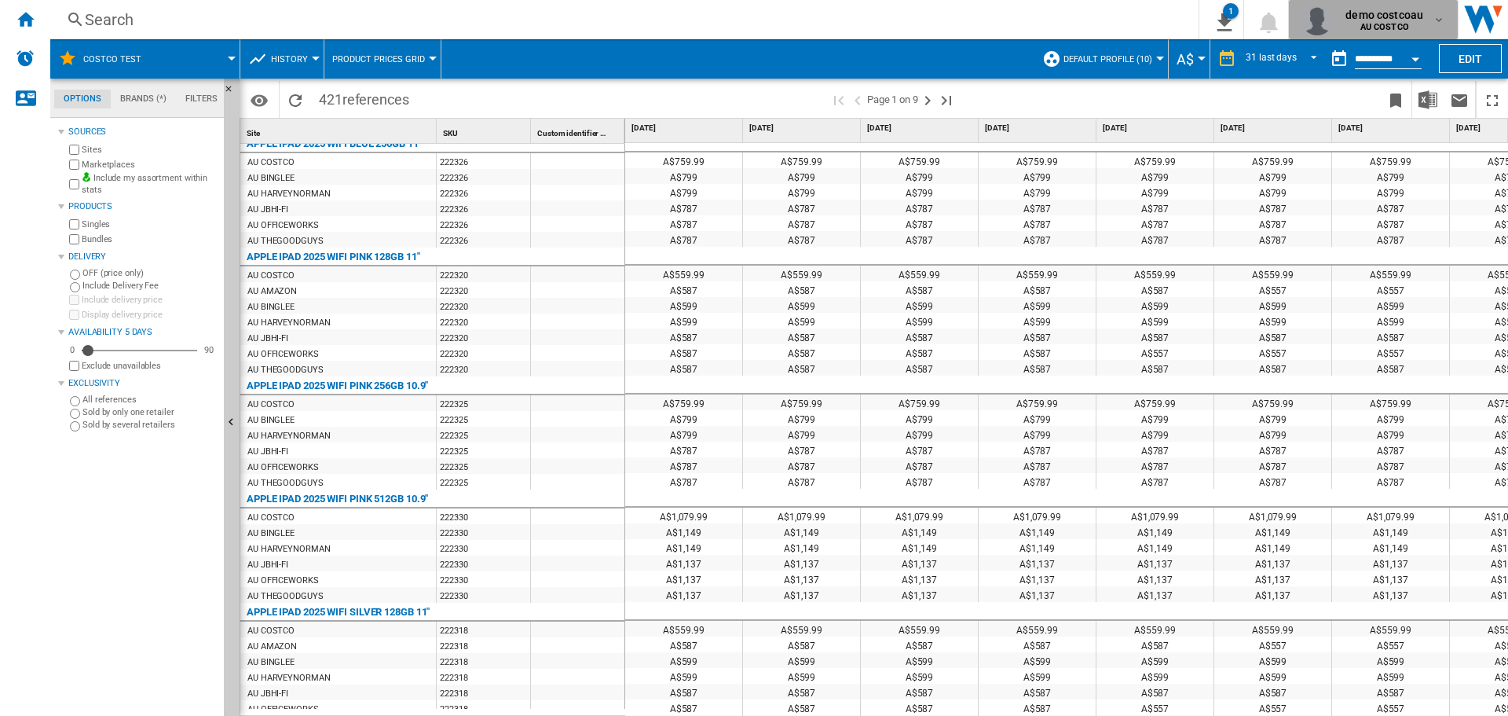
click at [1432, 16] on div "demo costcoau AU COSTCO" at bounding box center [1385, 19] width 93 height 25
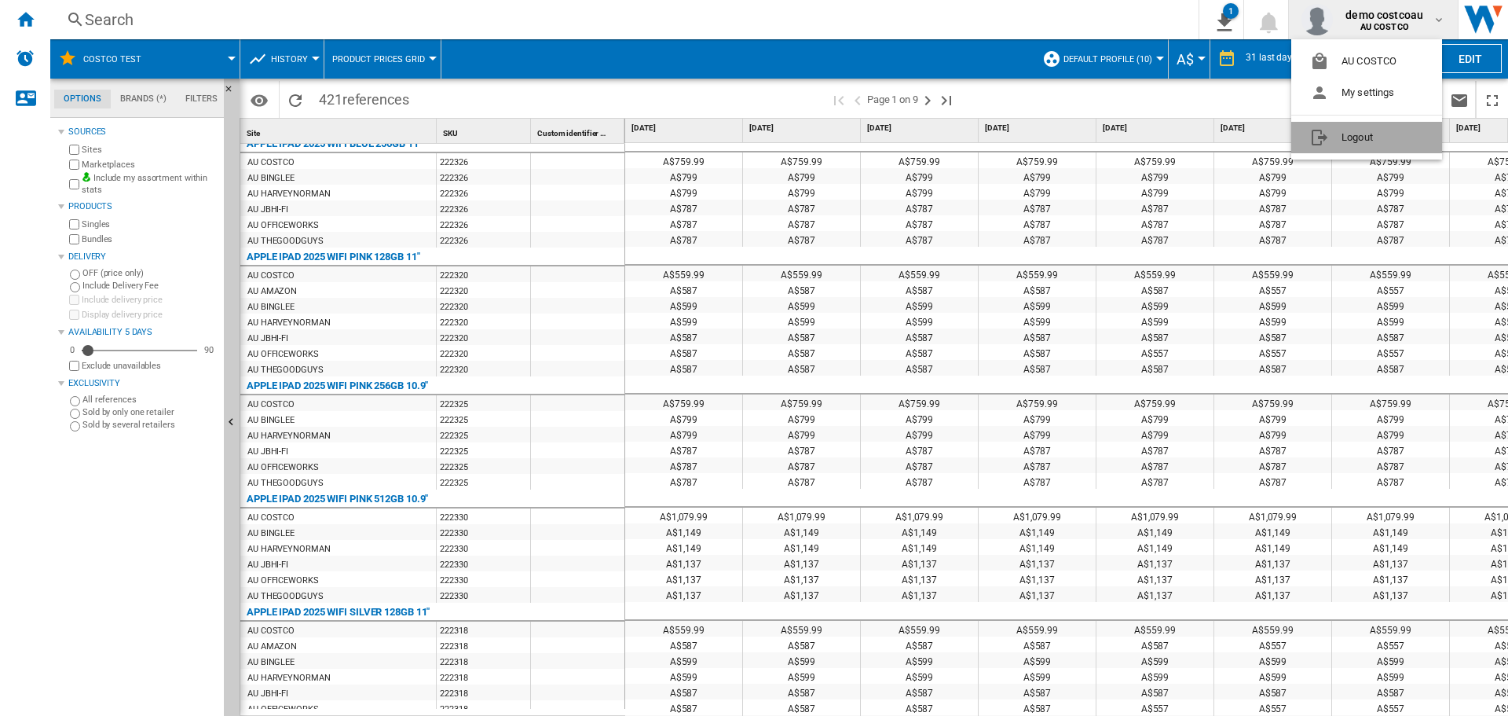
click at [1339, 144] on button "Logout" at bounding box center [1367, 137] width 151 height 31
